Goal: Task Accomplishment & Management: Manage account settings

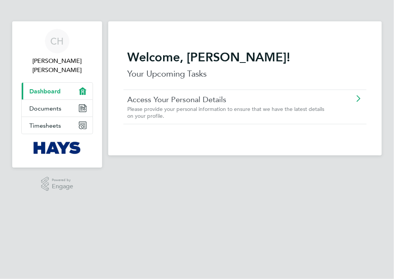
click at [166, 109] on span "Please provide your personal information to ensure that we have the latest deta…" at bounding box center [225, 112] width 197 height 14
click at [83, 87] on icon "Main navigation" at bounding box center [83, 91] width 8 height 8
click at [82, 90] on polygon "Main navigation" at bounding box center [83, 90] width 2 height 1
click at [83, 122] on icon "Main navigation" at bounding box center [82, 125] width 7 height 7
